Goal: Check status: Check status

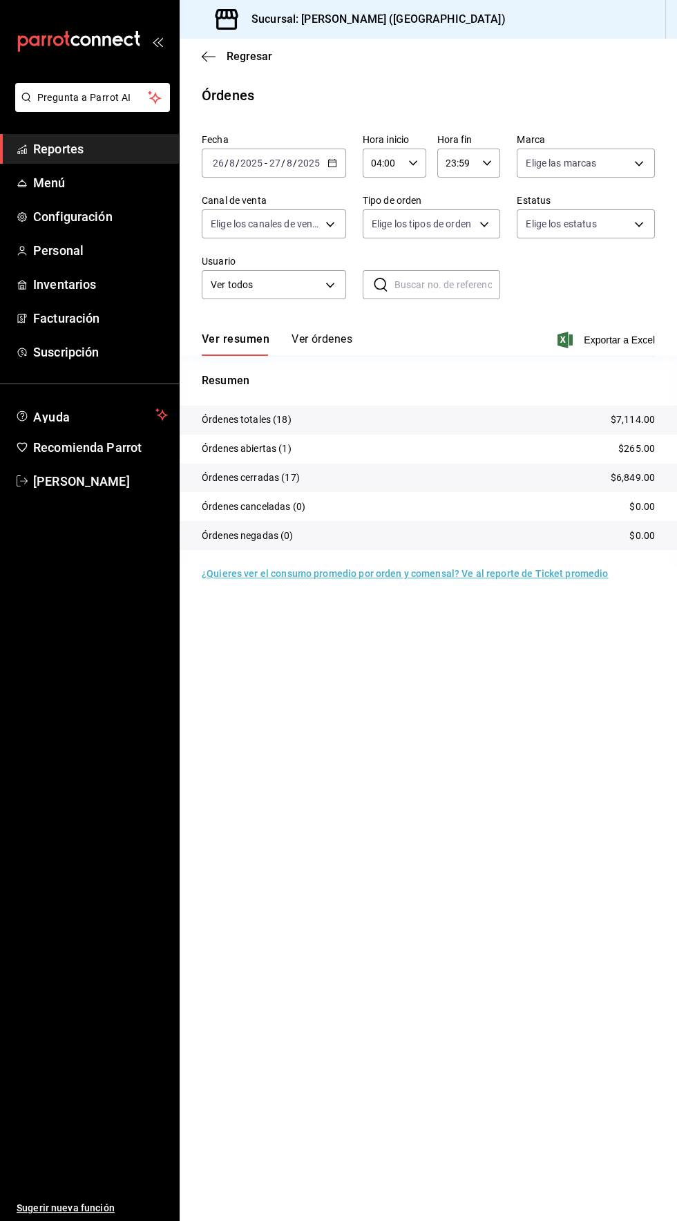
click at [331, 162] on icon "button" at bounding box center [333, 163] width 10 height 10
click at [242, 205] on span "Hoy" at bounding box center [267, 205] width 107 height 15
click at [336, 346] on button "Ver órdenes" at bounding box center [322, 343] width 61 height 23
